Goal: Task Accomplishment & Management: Use online tool/utility

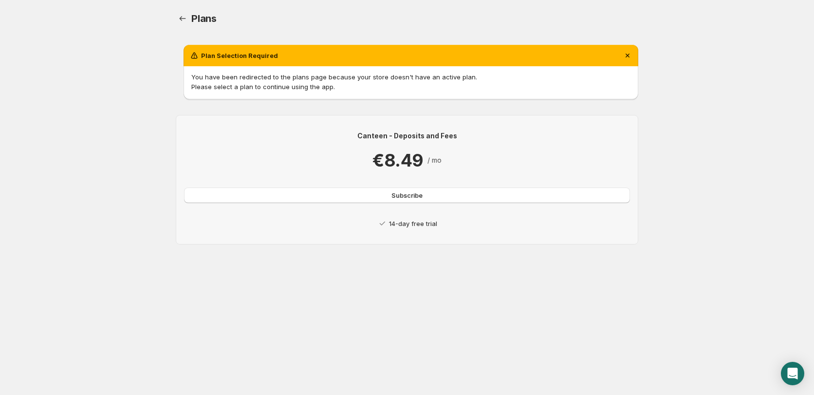
click at [417, 313] on body "Home Help Plans. This page is ready Plans Plan Selection Required You have been…" at bounding box center [407, 197] width 814 height 395
click at [398, 192] on span "Subscribe" at bounding box center [406, 195] width 31 height 10
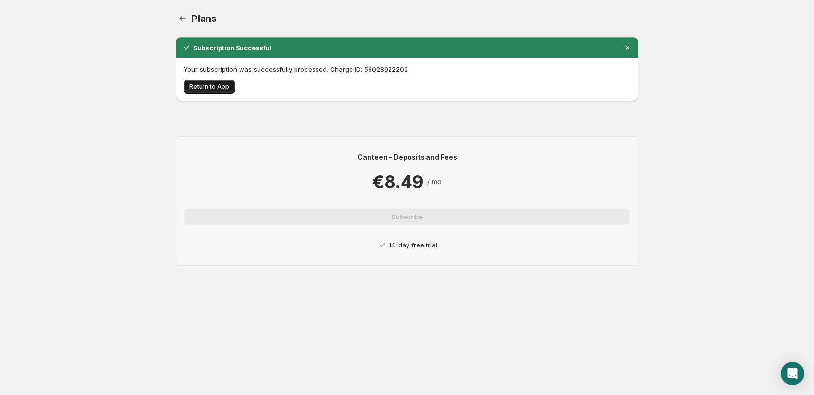
click at [214, 86] on button "Return to App" at bounding box center [210, 87] width 52 height 14
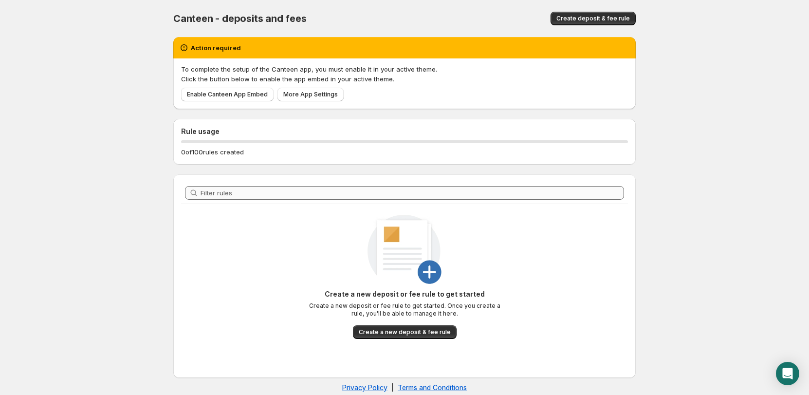
scroll to position [14, 0]
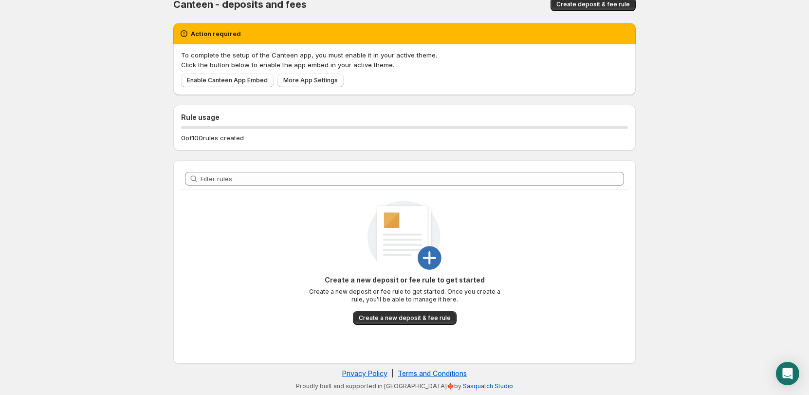
click at [397, 322] on button "Create a new deposit & fee rule" at bounding box center [405, 318] width 104 height 14
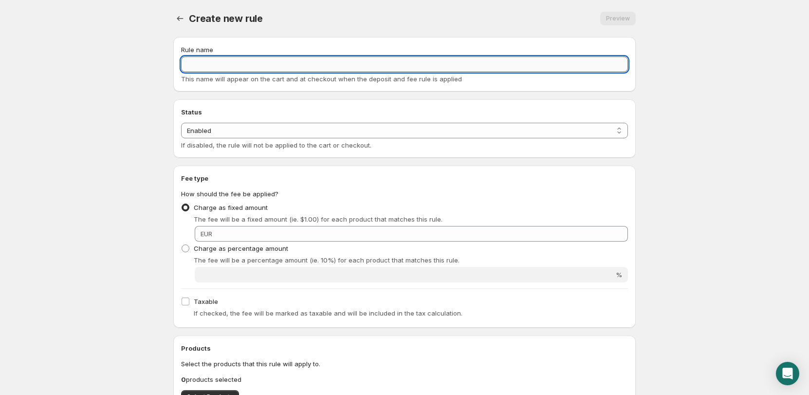
click at [212, 67] on input "Rule name" at bounding box center [404, 64] width 447 height 16
type input "Extra Handling"
click at [232, 126] on select "Enabled Disabled" at bounding box center [404, 131] width 447 height 16
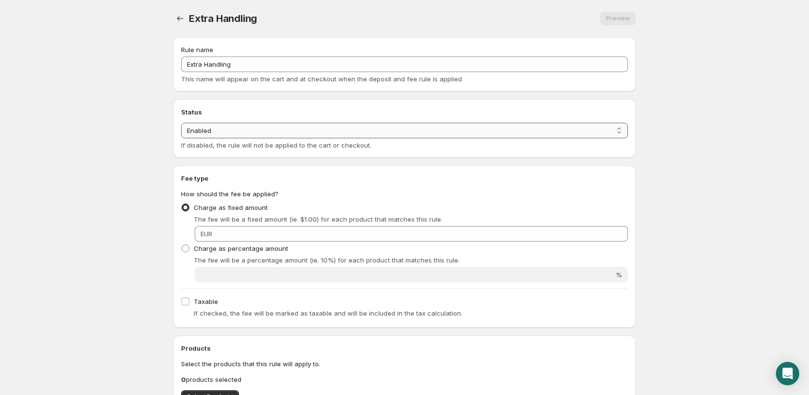
click at [232, 126] on select "Enabled Disabled" at bounding box center [404, 131] width 447 height 16
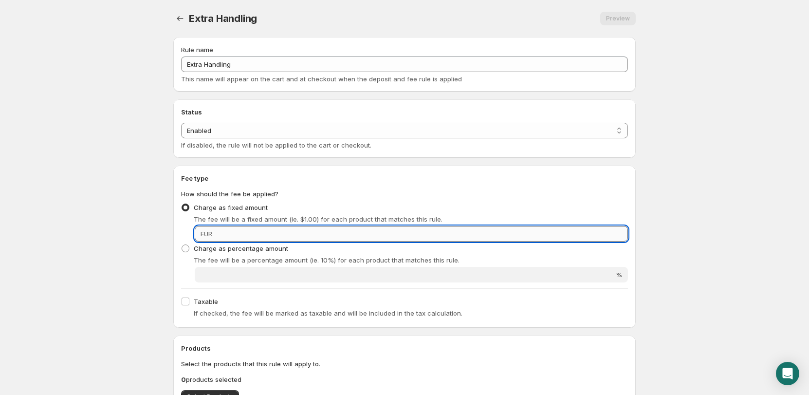
click at [243, 231] on input "Fixed amount" at bounding box center [421, 234] width 413 height 16
drag, startPoint x: 243, startPoint y: 232, endPoint x: 146, endPoint y: 232, distance: 96.9
click at [148, 233] on body "Home Help Extra Handling. This page is ready Extra Handling Preview More action…" at bounding box center [404, 197] width 809 height 395
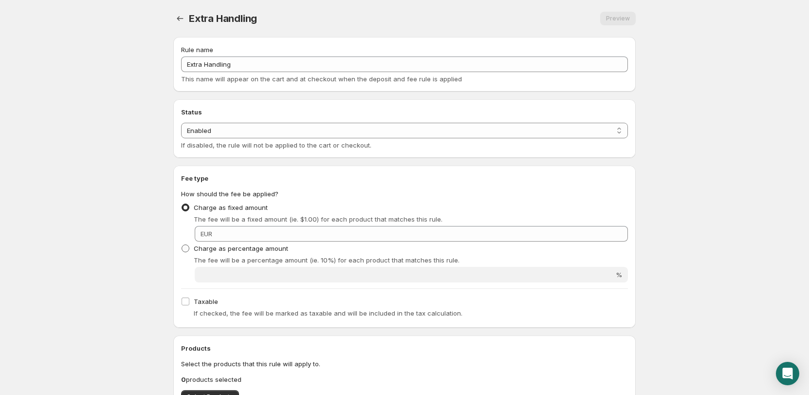
click at [229, 242] on label "Charge as percentage amount" at bounding box center [234, 248] width 107 height 14
click at [182, 244] on input "Charge as percentage amount" at bounding box center [182, 244] width 0 height 0
radio input "true"
click at [188, 211] on span at bounding box center [186, 208] width 8 height 8
click at [182, 204] on input "Charge as fixed amount" at bounding box center [182, 204] width 0 height 0
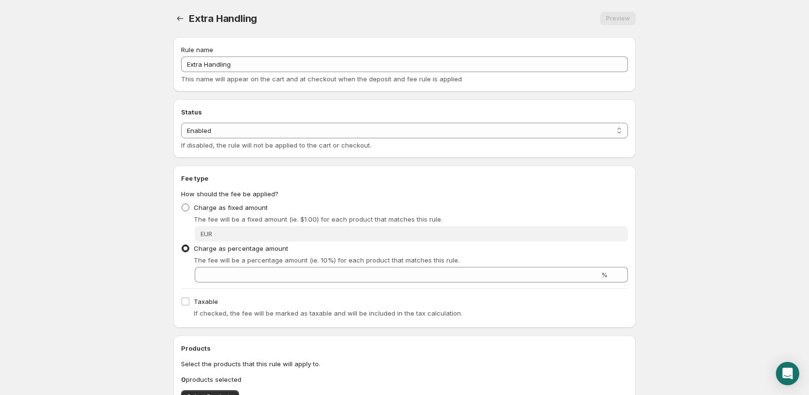
radio input "true"
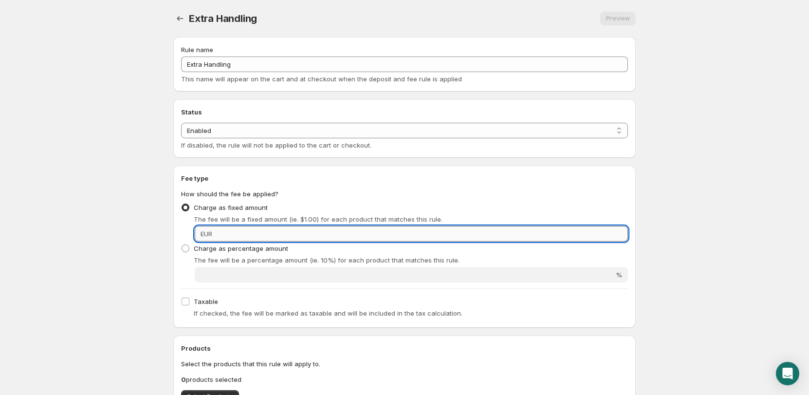
click at [241, 240] on input "Fixed amount" at bounding box center [421, 234] width 413 height 16
click at [233, 230] on input "5" at bounding box center [421, 234] width 413 height 16
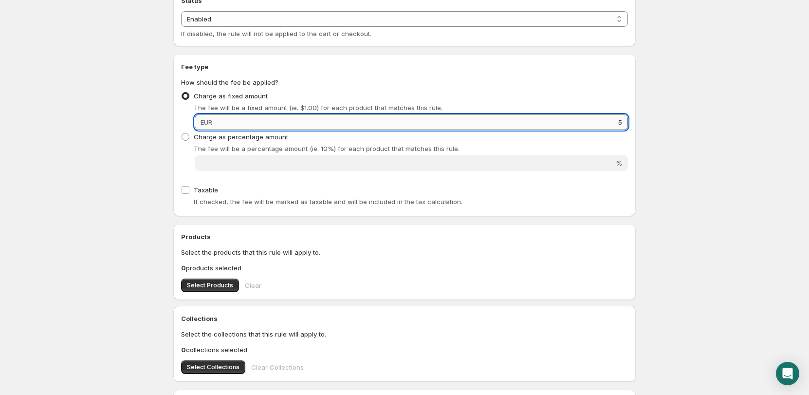
scroll to position [195, 0]
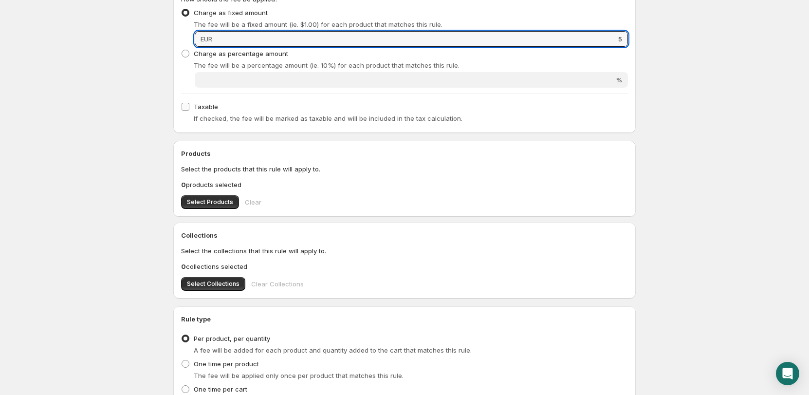
type input "5"
click at [187, 108] on input "Taxable" at bounding box center [186, 107] width 8 height 8
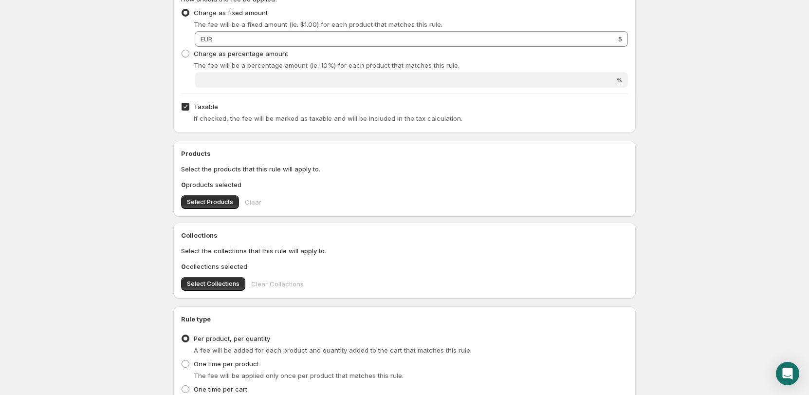
click at [187, 109] on input "Taxable" at bounding box center [186, 107] width 8 height 8
checkbox input "false"
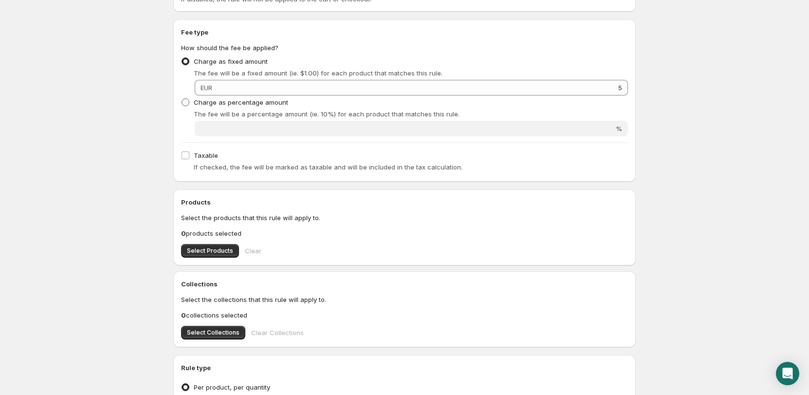
scroll to position [0, 0]
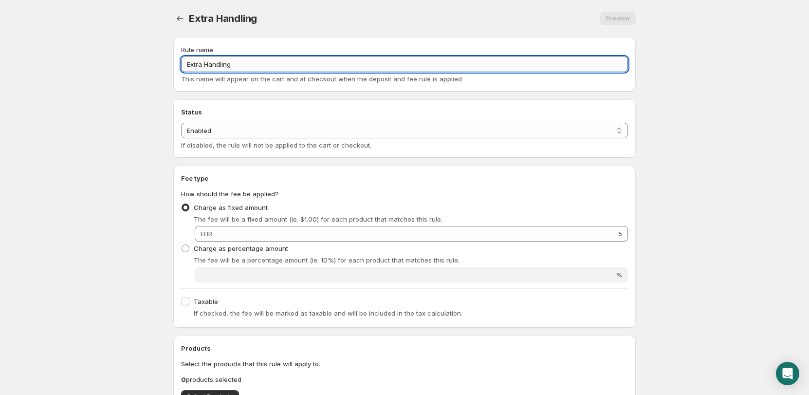
click at [246, 61] on input "Extra Handling" at bounding box center [404, 64] width 447 height 16
type input "Extra Handling 1"
click at [162, 117] on div "Extra Handling 1. This page is ready Extra Handling 1 Preview More actions Prev…" at bounding box center [405, 339] width 486 height 678
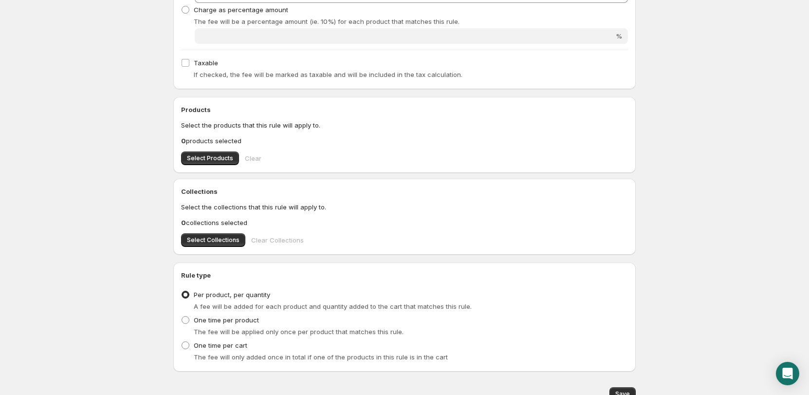
scroll to position [243, 0]
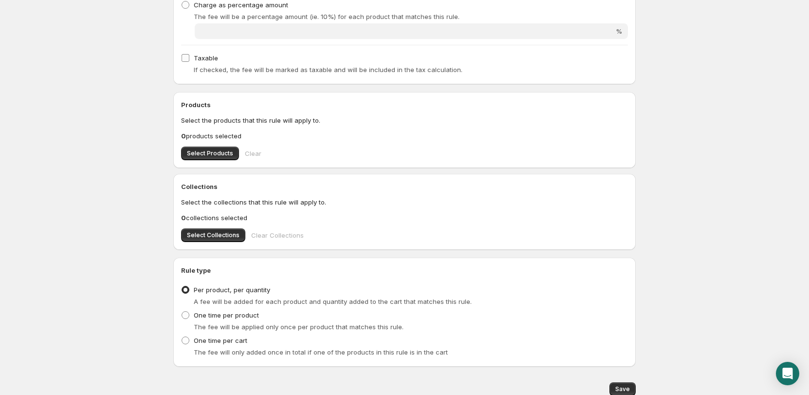
click at [185, 57] on input "Taxable" at bounding box center [186, 58] width 8 height 8
checkbox input "true"
click at [214, 152] on span "Select Products" at bounding box center [210, 153] width 46 height 8
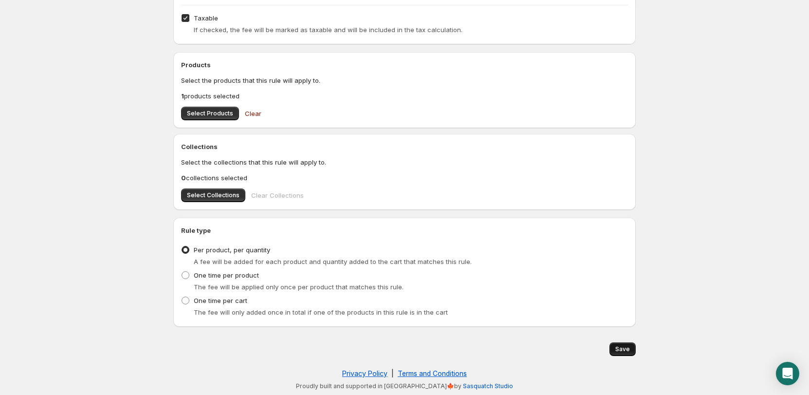
click at [628, 351] on span "Save" at bounding box center [622, 349] width 15 height 8
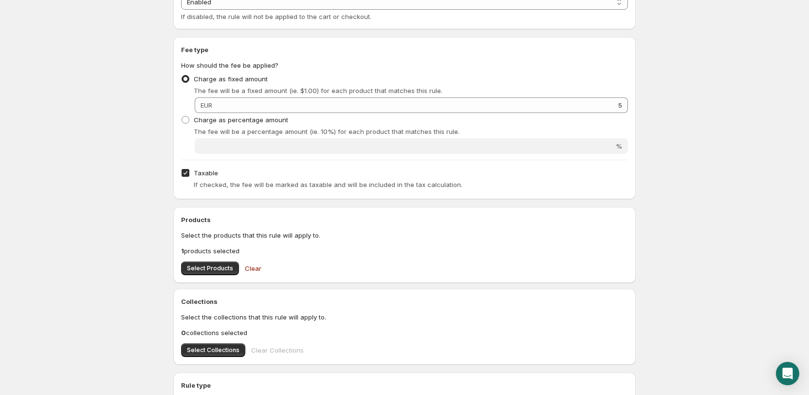
scroll to position [0, 0]
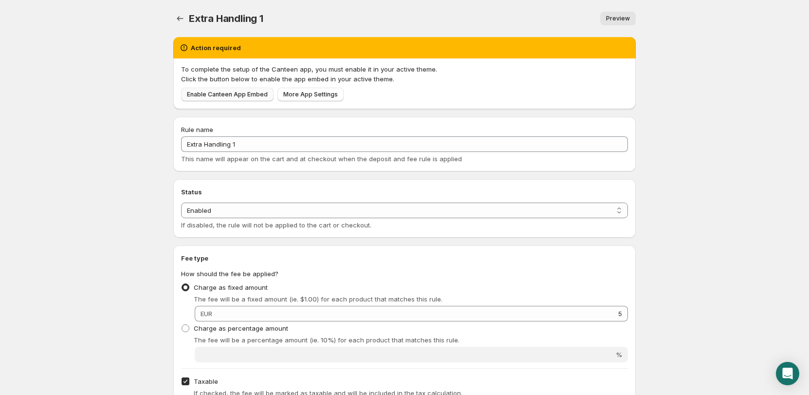
click at [225, 93] on span "Enable Canteen App Embed" at bounding box center [227, 95] width 81 height 8
click at [320, 93] on span "More App Settings" at bounding box center [310, 95] width 55 height 8
click at [609, 18] on span "Preview" at bounding box center [618, 19] width 24 height 8
click at [180, 18] on icon "Settings" at bounding box center [180, 19] width 10 height 10
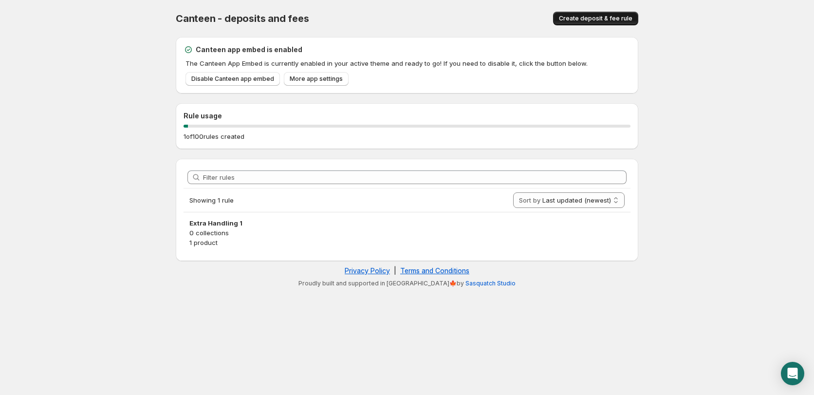
click at [598, 17] on span "Create deposit & fee rule" at bounding box center [596, 19] width 74 height 8
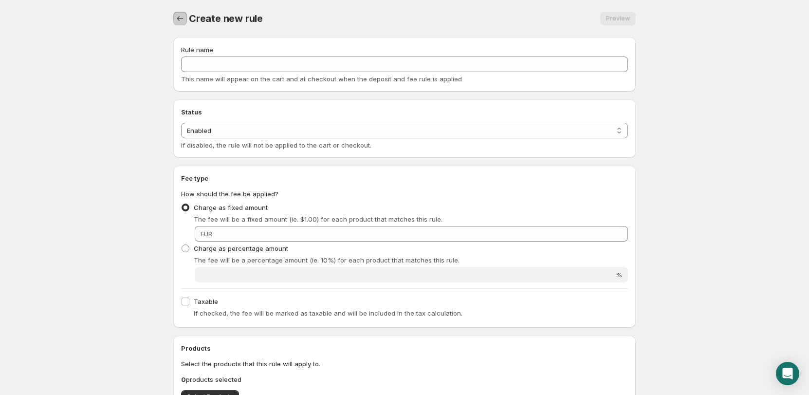
click at [177, 21] on icon "Settings" at bounding box center [180, 19] width 10 height 10
